Goal: Task Accomplishment & Management: Use online tool/utility

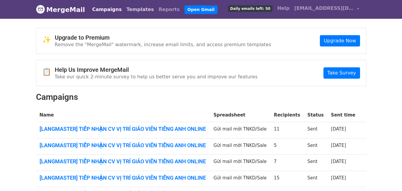
click at [124, 8] on link "Templates" at bounding box center [140, 10] width 32 height 12
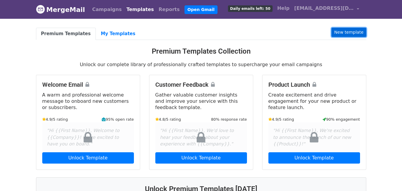
click at [350, 34] on link "New template" at bounding box center [349, 32] width 35 height 9
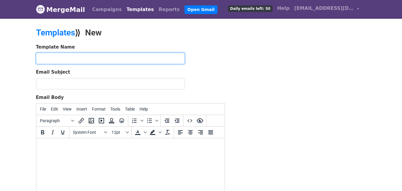
click at [88, 58] on input "text" at bounding box center [110, 58] width 149 height 11
type input "G"
type input "KIDS ON"
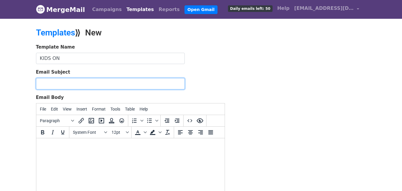
click at [89, 79] on input "Email Subject" at bounding box center [110, 83] width 149 height 11
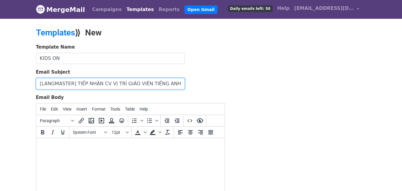
click at [140, 84] on input "[LANGMASTER] TIẾP NHẬN CV VỊ TRÍ GIÁO VIÊN TIẾNG ANH ONLINE" at bounding box center [110, 83] width 149 height 11
click at [169, 82] on input "[LANGMASTER] TIẾP NHẬN CV VỊ TRÍ GIÁO VIÊN TIẾNG ANH ONLINE" at bounding box center [110, 83] width 149 height 11
click at [166, 84] on input "[LANGMASTER] TIẾP NHẬN CV VỊ TRÍ GIÁO VIÊN TIẾNG ANH ONLINE" at bounding box center [110, 83] width 149 height 11
type input "[LANGMASTER] TIẾP NHẬN CV VỊ TRÍ GIÁO VIÊN TIẾNG ANH TRẺ EM ONLINE"
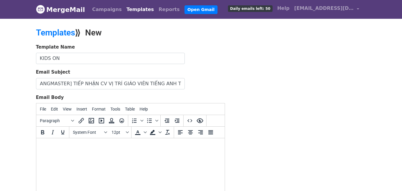
click at [187, 153] on html at bounding box center [130, 146] width 188 height 16
click at [162, 150] on html at bounding box center [130, 146] width 188 height 16
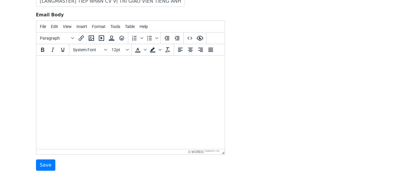
scroll to position [84, 0]
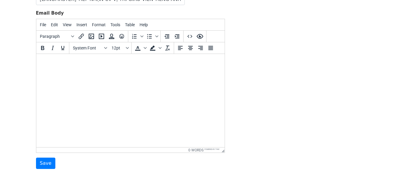
paste body
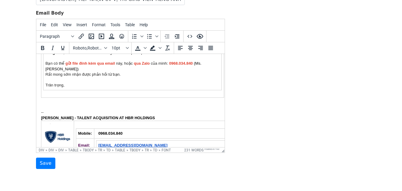
scroll to position [120, 0]
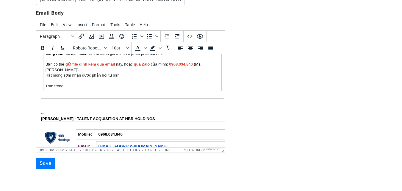
click at [96, 84] on td "[PERSON_NAME] , Mình là [PERSON_NAME] đến từ phòng Tuyển dụng của Langmaster. C…" at bounding box center [132, 39] width 178 height 101
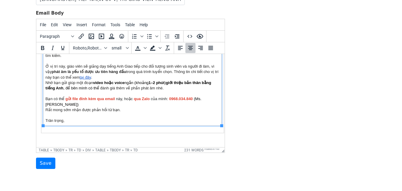
scroll to position [81, 0]
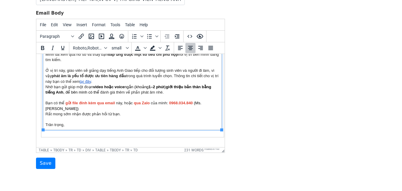
click at [98, 103] on b "gửi file đính kèm qua email" at bounding box center [89, 103] width 49 height 4
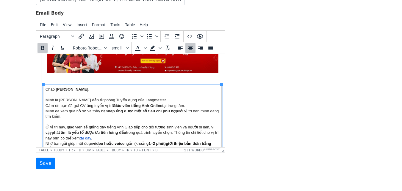
scroll to position [25, 0]
drag, startPoint x: 56, startPoint y: 88, endPoint x: 99, endPoint y: 89, distance: 43.5
click at [99, 89] on td "[PERSON_NAME] , Mình là [PERSON_NAME] đến từ phòng Tuyển dụng của Langmaster. C…" at bounding box center [132, 134] width 178 height 101
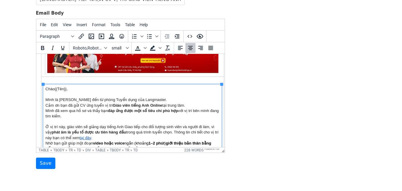
drag, startPoint x: 56, startPoint y: 87, endPoint x: 67, endPoint y: 88, distance: 11.3
click at [67, 88] on td "Chào {{Tên}} , Mình là [PERSON_NAME] đến từ phòng Tuyển dụng của Langmaster. Cả…" at bounding box center [132, 134] width 178 height 101
drag, startPoint x: 41, startPoint y: 49, endPoint x: 66, endPoint y: 66, distance: 30.6
click at [41, 49] on icon "Bold" at bounding box center [42, 47] width 7 height 7
click at [102, 121] on td "Chào {{Tên}} , Mình là [PERSON_NAME] đến từ phòng Tuyển dụng của Langmaster. Cả…" at bounding box center [132, 134] width 178 height 101
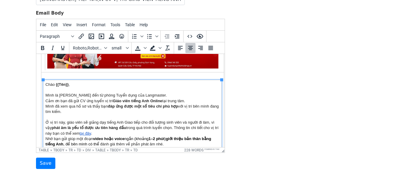
scroll to position [29, 0]
drag, startPoint x: 59, startPoint y: 85, endPoint x: 65, endPoint y: 85, distance: 5.4
click at [65, 85] on b "{{Tên}}" at bounding box center [61, 84] width 13 height 4
click at [76, 104] on td "Chào {{Tên}} , Mình là [PERSON_NAME] đến từ phòng Tuyển dụng của Langmaster. Cả…" at bounding box center [132, 129] width 178 height 101
click at [149, 99] on strong "Giáo viên tiếng Anh Online" at bounding box center [136, 100] width 49 height 4
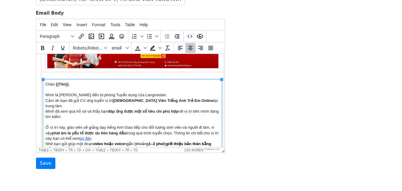
click at [130, 111] on td "Chào {{Tên}} , Mình là [PERSON_NAME] đến từ phòng Tuyển dụng của Langmaster. Cả…" at bounding box center [132, 132] width 178 height 107
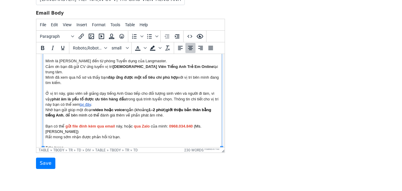
scroll to position [64, 0]
drag, startPoint x: 147, startPoint y: 86, endPoint x: 208, endPoint y: 87, distance: 60.7
click at [208, 87] on td "Chào {{Tên}} , Mình là [PERSON_NAME] đến từ phòng Tuyển dụng của Langmaster. Cả…" at bounding box center [132, 98] width 178 height 107
drag, startPoint x: 134, startPoint y: 88, endPoint x: 124, endPoint y: 87, distance: 10.5
click at [124, 87] on td "Chào {{Tên}} , Mình là [PERSON_NAME] đến từ phòng Tuyển dụng của Langmaster. Cả…" at bounding box center [132, 98] width 178 height 107
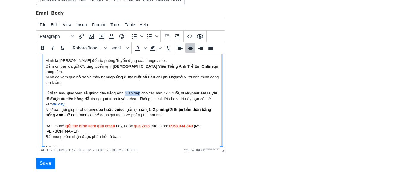
drag, startPoint x: 124, startPoint y: 87, endPoint x: 137, endPoint y: 87, distance: 13.4
click at [137, 87] on td "Chào {{Tên}} , Mình là [PERSON_NAME] đến từ phòng Tuyển dụng của Langmaster. Cả…" at bounding box center [132, 98] width 178 height 107
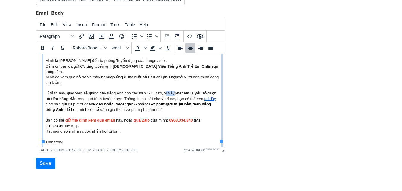
drag, startPoint x: 163, startPoint y: 87, endPoint x: 171, endPoint y: 87, distance: 8.3
click at [171, 87] on td "Chào {{Tên}} , Mình là [PERSON_NAME] đến từ phòng Tuyển dụng của Langmaster. Cả…" at bounding box center [132, 95] width 178 height 101
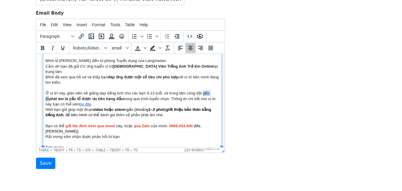
drag, startPoint x: 200, startPoint y: 86, endPoint x: 210, endPoint y: 88, distance: 10.6
click at [210, 88] on td "Chào {{Tên}} , Mình là [PERSON_NAME] đến từ phòng Tuyển dụng của Langmaster. Cả…" at bounding box center [132, 98] width 178 height 107
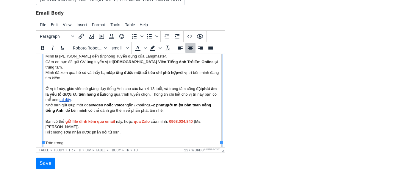
scroll to position [68, 0]
click at [118, 94] on td "Chào {{Tên}} , Mình là [PERSON_NAME] đến từ phòng Tuyển dụng của Langmaster. Cả…" at bounding box center [132, 93] width 178 height 107
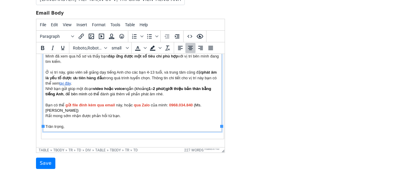
scroll to position [85, 0]
click at [69, 75] on td "Chào {{Tên}} , Mình là [PERSON_NAME] đến từ phòng Tuyển dụng của Langmaster. Cả…" at bounding box center [132, 77] width 178 height 107
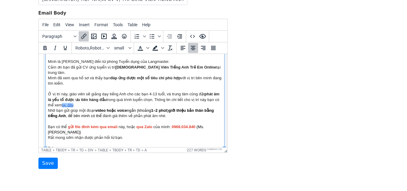
scroll to position [64, 0]
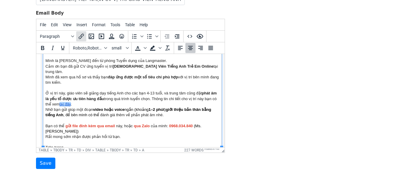
click at [83, 35] on icon "Insert/edit link" at bounding box center [81, 36] width 7 height 7
select select "_blank"
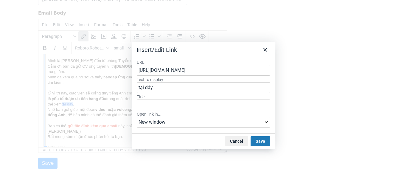
click at [169, 69] on input "[URL][DOMAIN_NAME]" at bounding box center [203, 70] width 133 height 11
paste input "[URL][DOMAIN_NAME]"
type input "[URL][DOMAIN_NAME]"
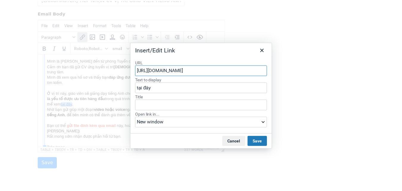
scroll to position [0, 26]
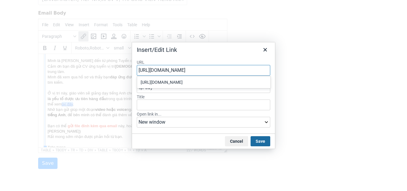
click at [257, 141] on button "Save" at bounding box center [260, 141] width 20 height 10
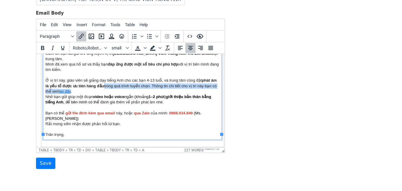
scroll to position [78, 0]
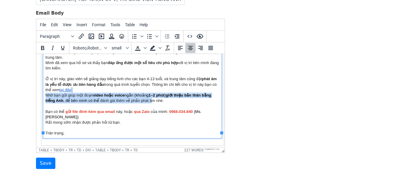
drag, startPoint x: 73, startPoint y: 86, endPoint x: 155, endPoint y: 97, distance: 83.1
click at [153, 96] on td "Chào {{Tên}} , Mình là [PERSON_NAME] đến từ phòng Tuyển dụng của Langmaster. Cả…" at bounding box center [132, 84] width 178 height 107
click at [110, 98] on td "Chào {{Tên}} , Mình là [PERSON_NAME] đến từ phòng Tuyển dụng của Langmaster. Cả…" at bounding box center [132, 84] width 178 height 107
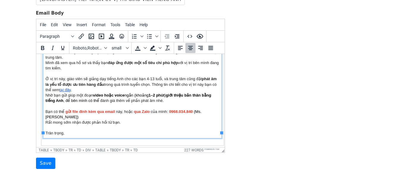
click at [62, 95] on strong "giới thiệu bản thân bằng tiếng Anh" at bounding box center [128, 98] width 166 height 10
click at [204, 93] on strong "giới thiệu bản thân bằng tiếng Anh" at bounding box center [128, 98] width 166 height 10
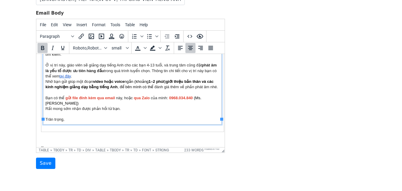
scroll to position [92, 0]
click at [137, 83] on td "Chào {{Tên}} , Mình là [PERSON_NAME] đến từ phòng Tuyển dụng của Langmaster. Cả…" at bounding box center [132, 70] width 178 height 107
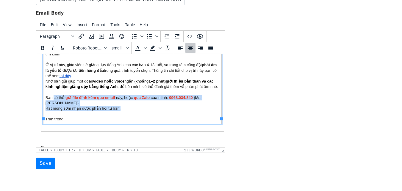
drag, startPoint x: 53, startPoint y: 89, endPoint x: 135, endPoint y: 102, distance: 82.6
click at [134, 102] on td "Chào {{Tên}} , Mình là [PERSON_NAME] đến từ phòng Tuyển dụng của Langmaster. Cả…" at bounding box center [132, 70] width 178 height 107
click at [137, 103] on td "Chào {{Tên}} , Mình là [PERSON_NAME] đến từ phòng Tuyển dụng của Langmaster. Cả…" at bounding box center [132, 70] width 178 height 107
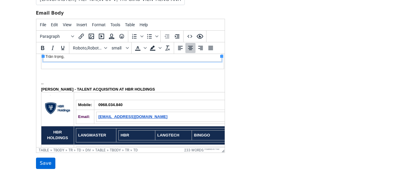
scroll to position [155, 0]
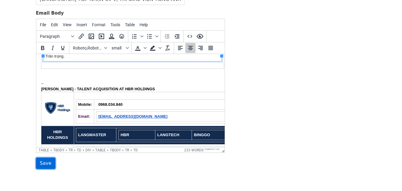
click at [44, 163] on input "Save" at bounding box center [45, 162] width 19 height 11
